Goal: Obtain resource: Download file/media

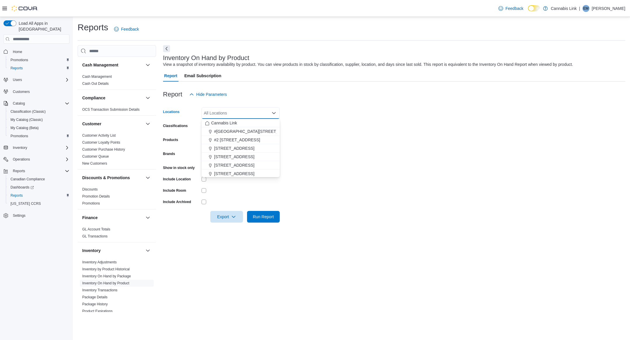
scroll to position [92, 0]
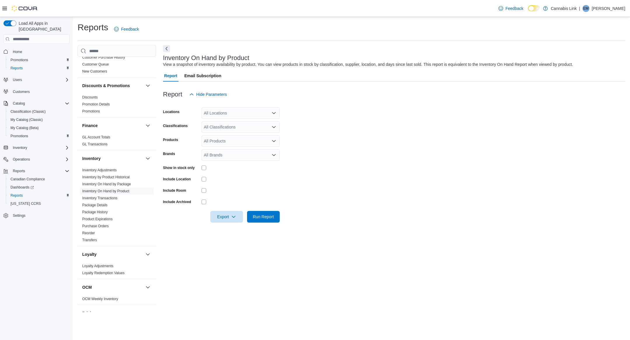
click at [334, 118] on form "Locations All Locations Classifications All Classifications Products All Produc…" at bounding box center [394, 161] width 462 height 122
click at [236, 111] on div "All Locations" at bounding box center [240, 113] width 78 height 12
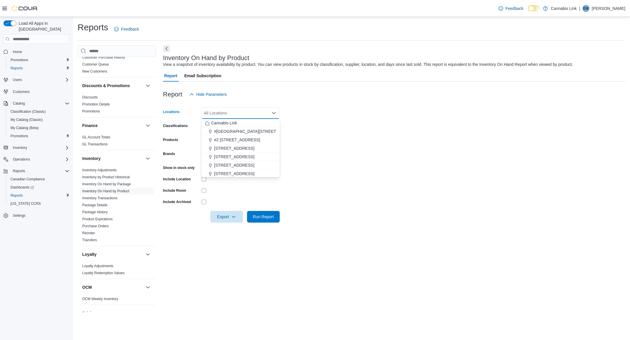
click at [315, 115] on form "Locations All Locations Combo box. Selected. Combo box input. All Locations. Ty…" at bounding box center [394, 161] width 462 height 122
click at [257, 112] on div "All Locations" at bounding box center [240, 113] width 78 height 12
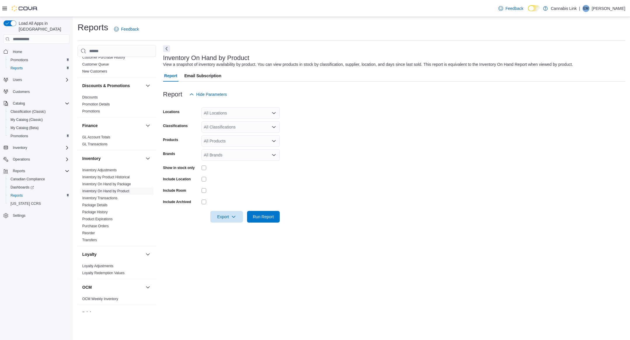
click at [315, 109] on form "Locations All Locations Classifications All Classifications Products All Produc…" at bounding box center [394, 161] width 462 height 122
click at [259, 113] on div "All Locations" at bounding box center [240, 113] width 78 height 12
click at [316, 103] on div at bounding box center [394, 103] width 462 height 7
click at [256, 113] on div "All Locations" at bounding box center [240, 113] width 78 height 12
click at [316, 120] on form "Locations All Locations Classifications All Classifications Products All Produc…" at bounding box center [394, 161] width 462 height 122
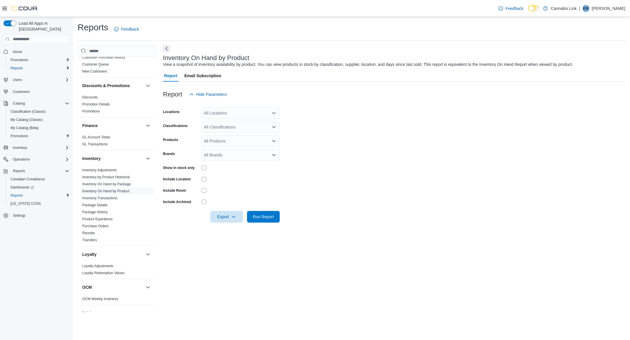
click at [255, 112] on div "All Locations" at bounding box center [240, 113] width 78 height 12
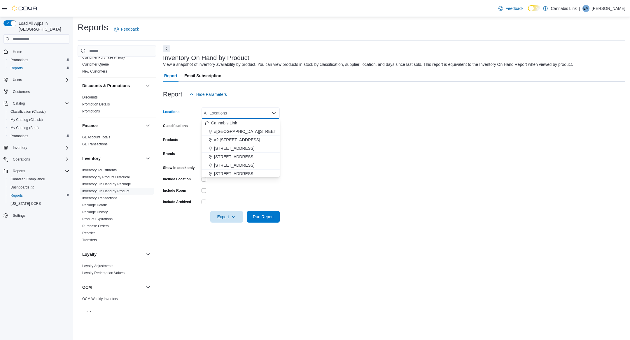
click at [316, 113] on form "Locations All Locations Combo box. Selected. Combo box input. All Locations. Ty…" at bounding box center [394, 161] width 462 height 122
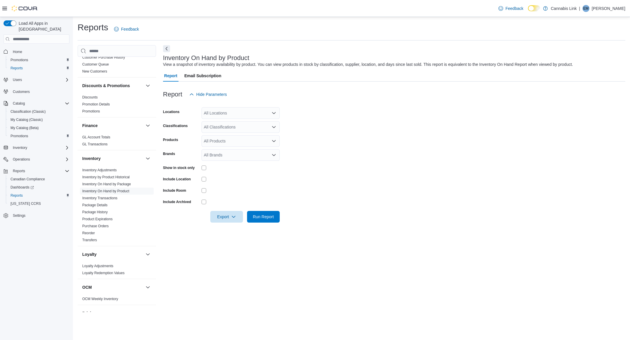
click at [247, 93] on div "Report Hide Parameters" at bounding box center [394, 95] width 462 height 12
click at [225, 110] on div "All Locations" at bounding box center [240, 113] width 78 height 12
type input "******"
click at [252, 125] on span "[STREET_ADDRESS]" at bounding box center [234, 123] width 40 height 6
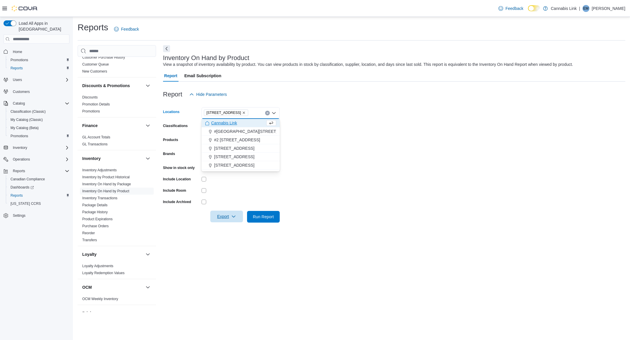
click at [215, 221] on span "Export" at bounding box center [227, 217] width 26 height 12
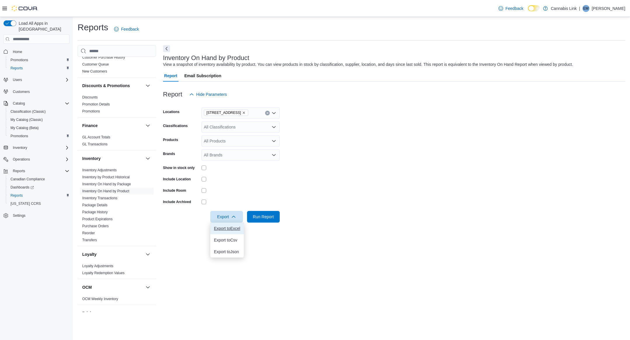
click at [236, 228] on span "Export to Excel" at bounding box center [227, 228] width 26 height 5
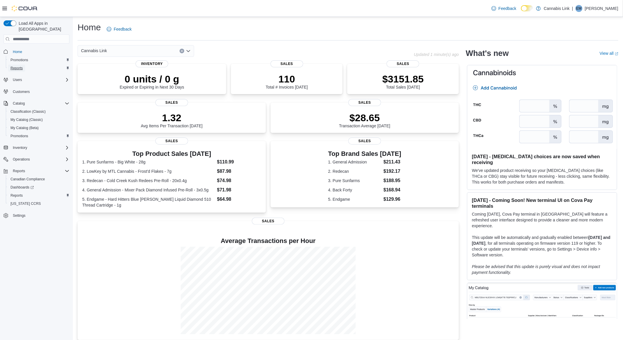
click at [16, 66] on span "Reports" at bounding box center [16, 68] width 12 height 5
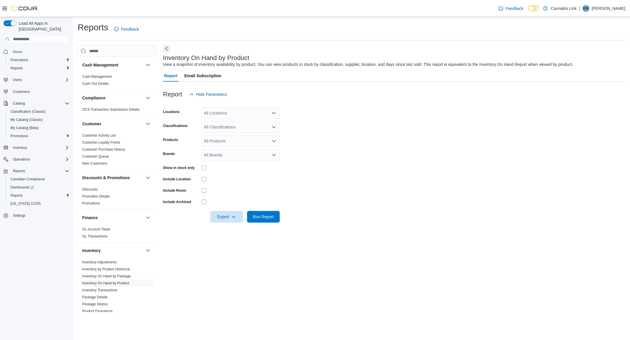
click at [238, 113] on div "All Locations" at bounding box center [240, 113] width 78 height 12
type input "****"
click at [245, 124] on span "[STREET_ADDRESS]" at bounding box center [234, 123] width 40 height 6
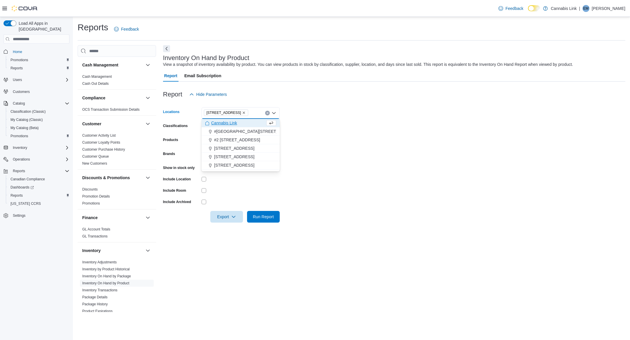
click at [199, 139] on div "Products All Products" at bounding box center [221, 141] width 117 height 12
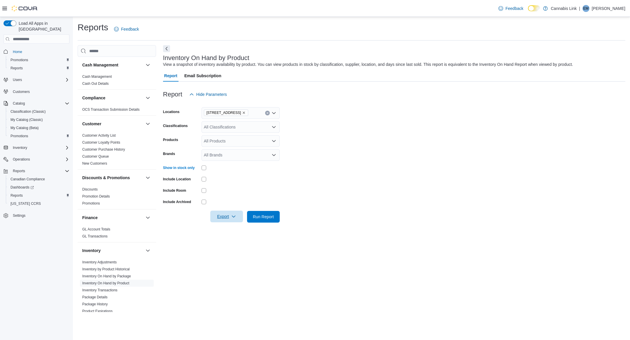
click at [221, 222] on span "Export" at bounding box center [227, 217] width 26 height 12
click at [221, 230] on span "Export to Excel" at bounding box center [227, 228] width 26 height 5
